Goal: Use online tool/utility: Utilize a website feature to perform a specific function

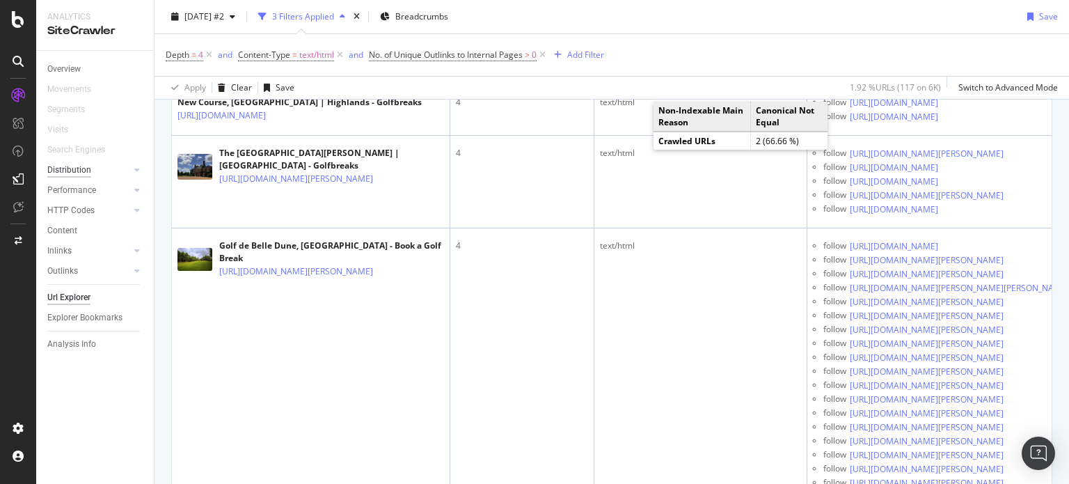
scroll to position [142, 0]
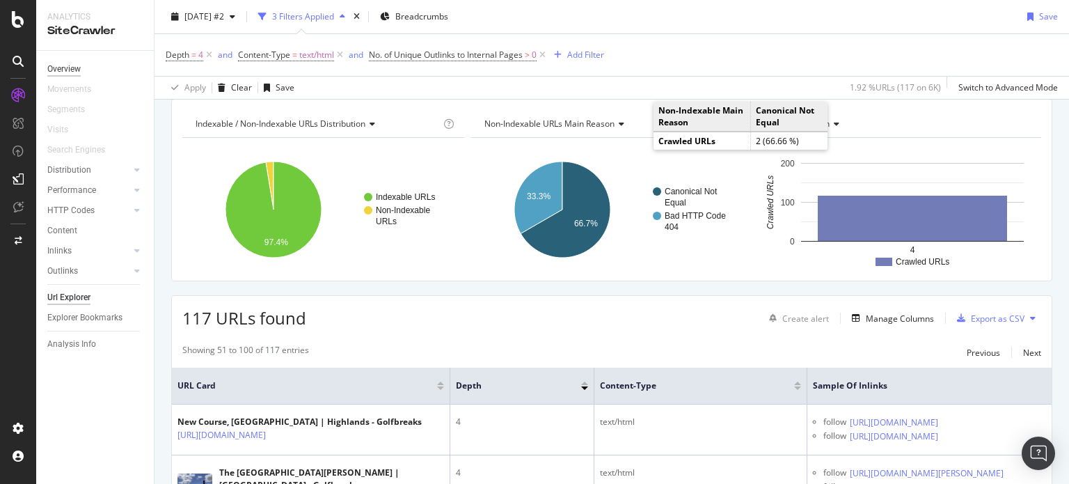
click at [54, 65] on div "Overview" at bounding box center [63, 69] width 33 height 15
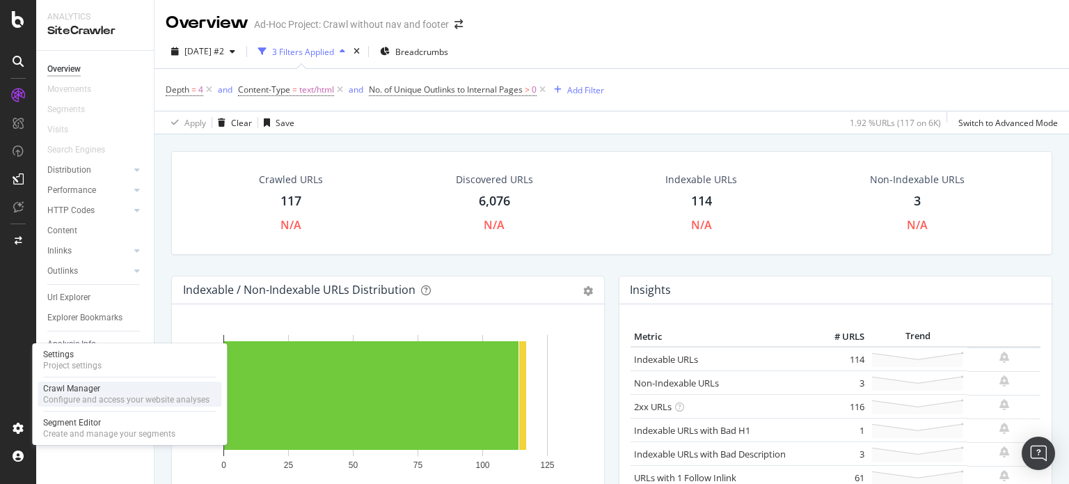
click at [88, 403] on div "Configure and access your website analyses" at bounding box center [126, 399] width 166 height 11
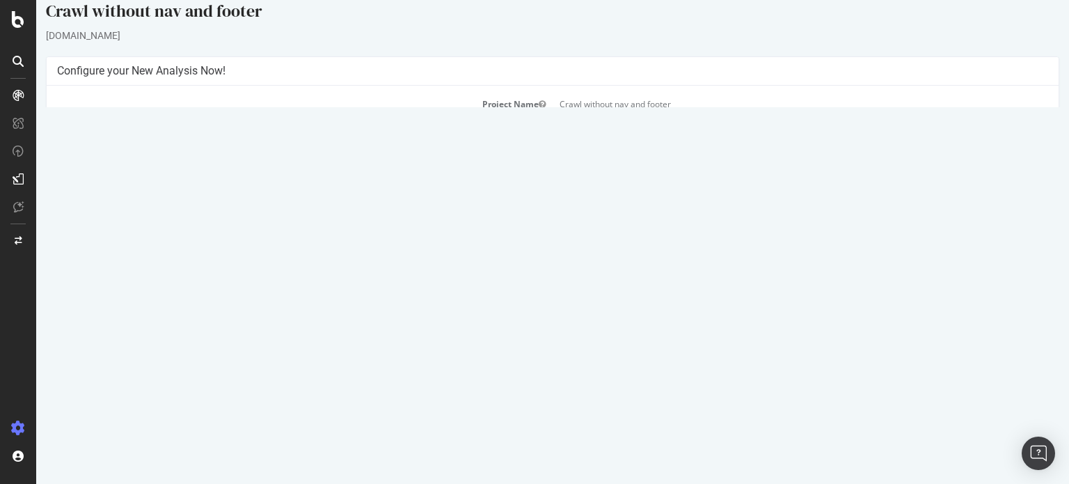
scroll to position [22, 0]
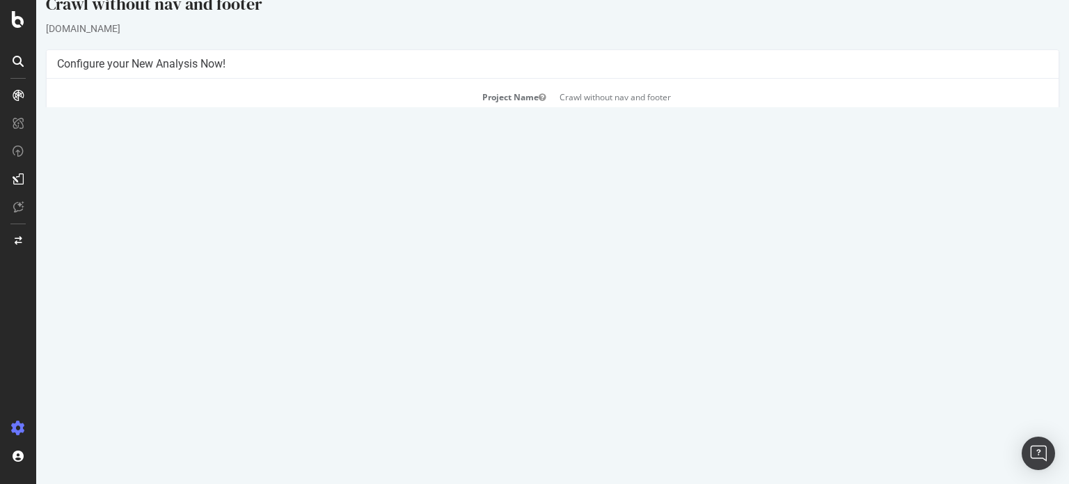
click at [524, 306] on button "Yes! Start Now" at bounding box center [535, 306] width 86 height 22
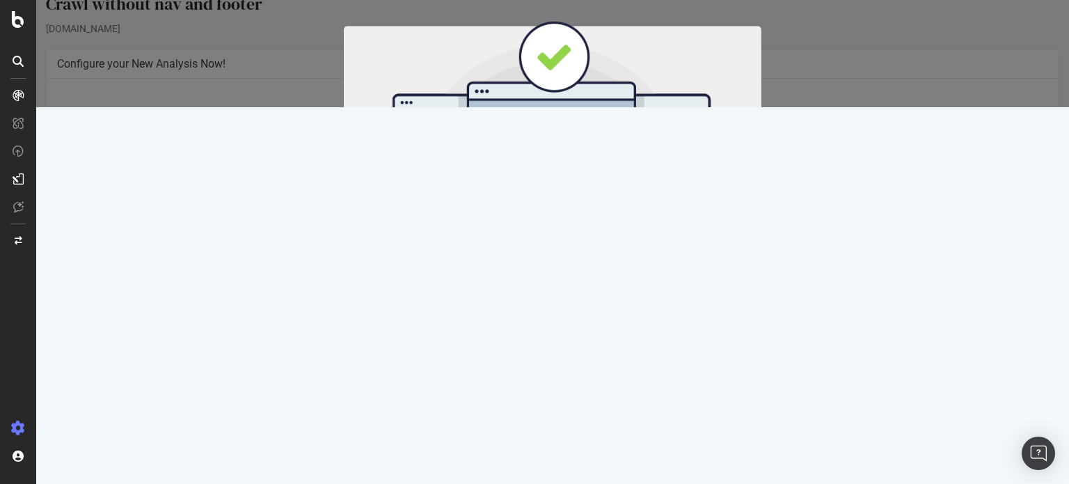
click at [576, 233] on button "Start Now" at bounding box center [578, 231] width 61 height 24
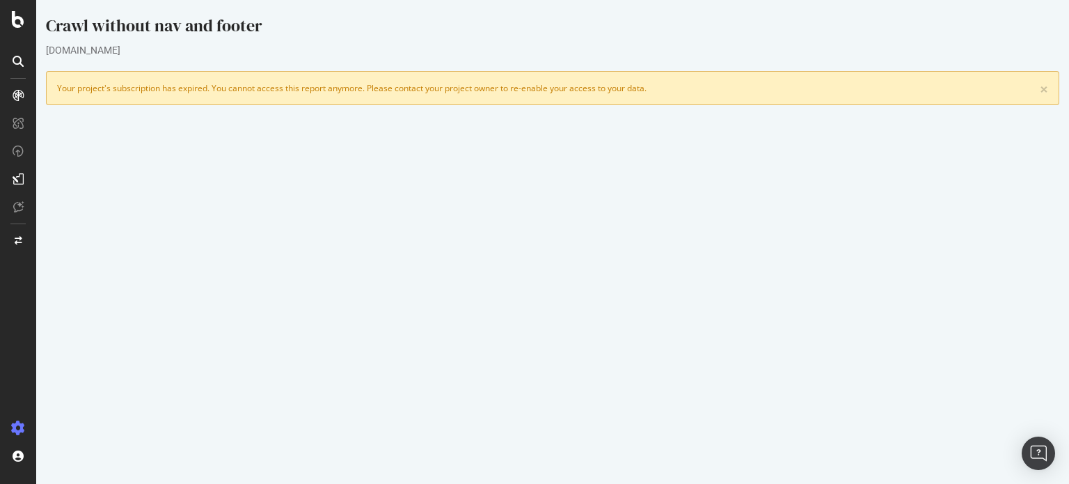
scroll to position [93, 0]
